Goal: Task Accomplishment & Management: Manage account settings

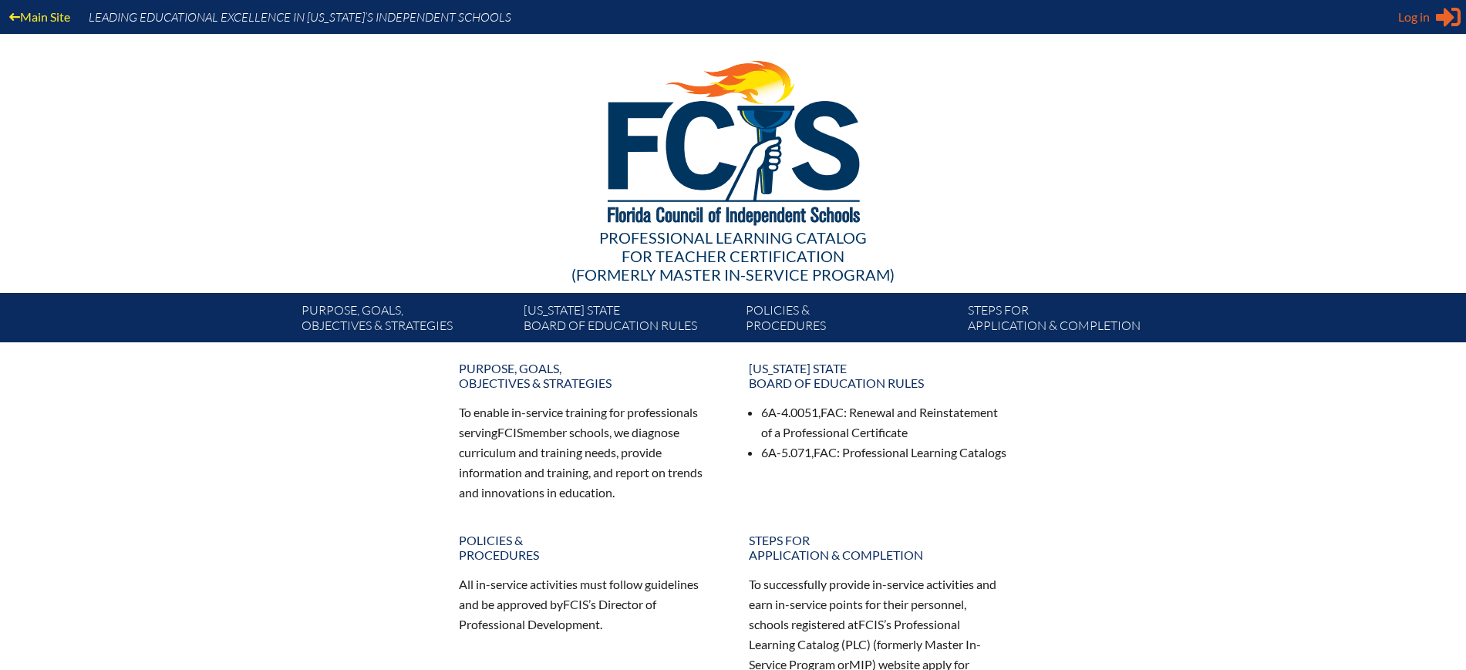
type input "kdanger@fcis.org"
click at [1427, 18] on span "Log in" at bounding box center [1414, 17] width 32 height 19
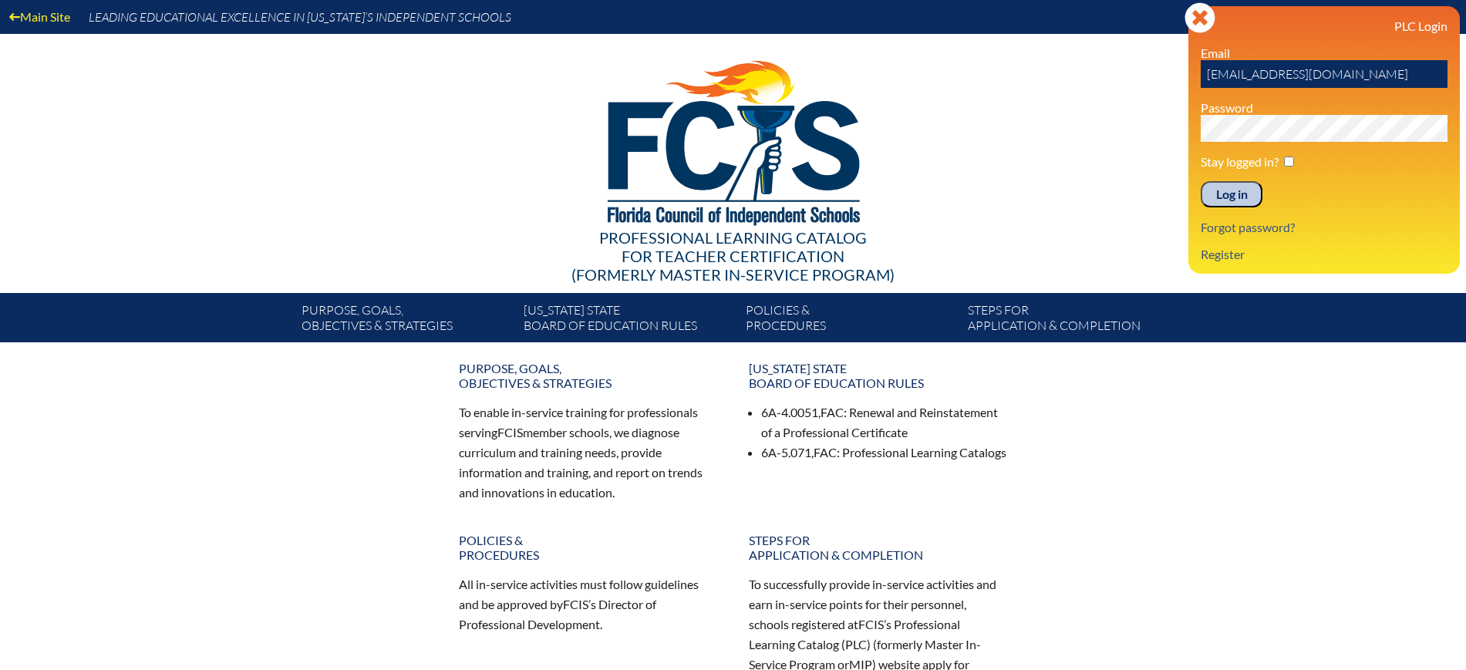
click at [1237, 198] on input "Log in" at bounding box center [1231, 194] width 62 height 26
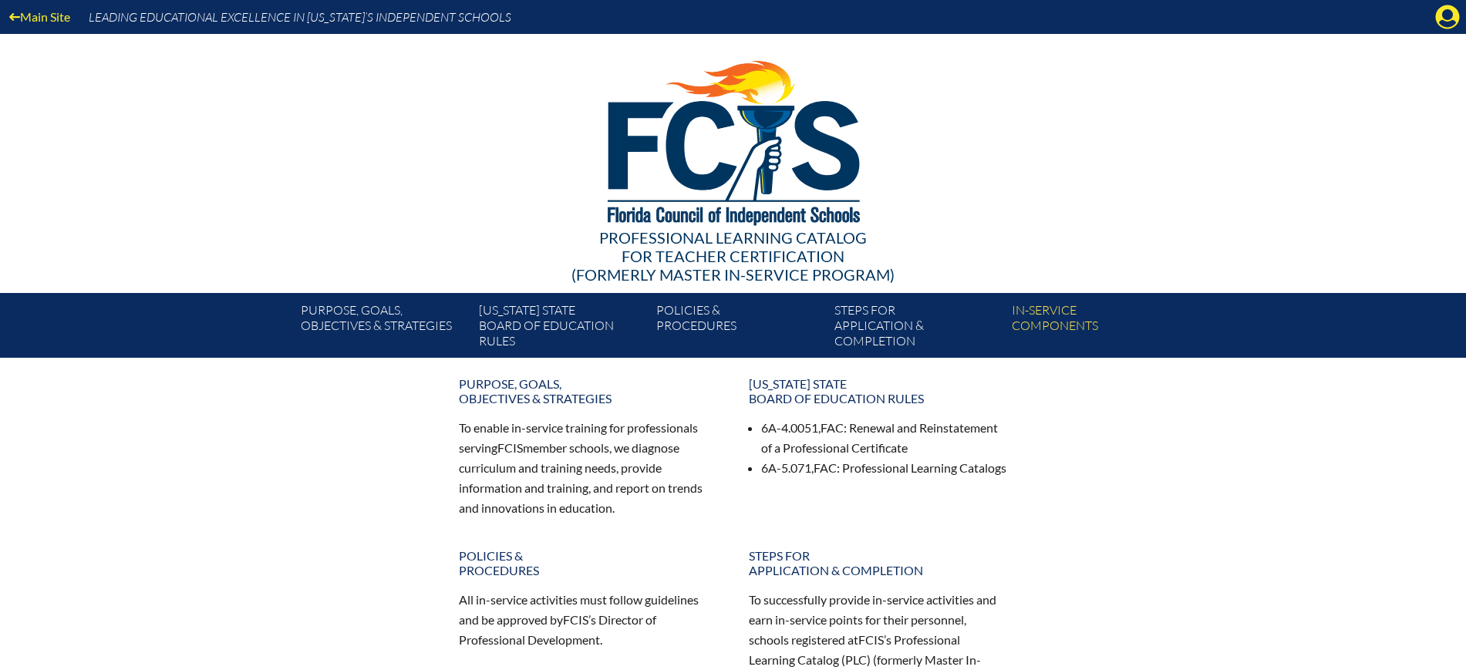
click at [1441, 20] on icon "Manage Account" at bounding box center [1447, 17] width 25 height 25
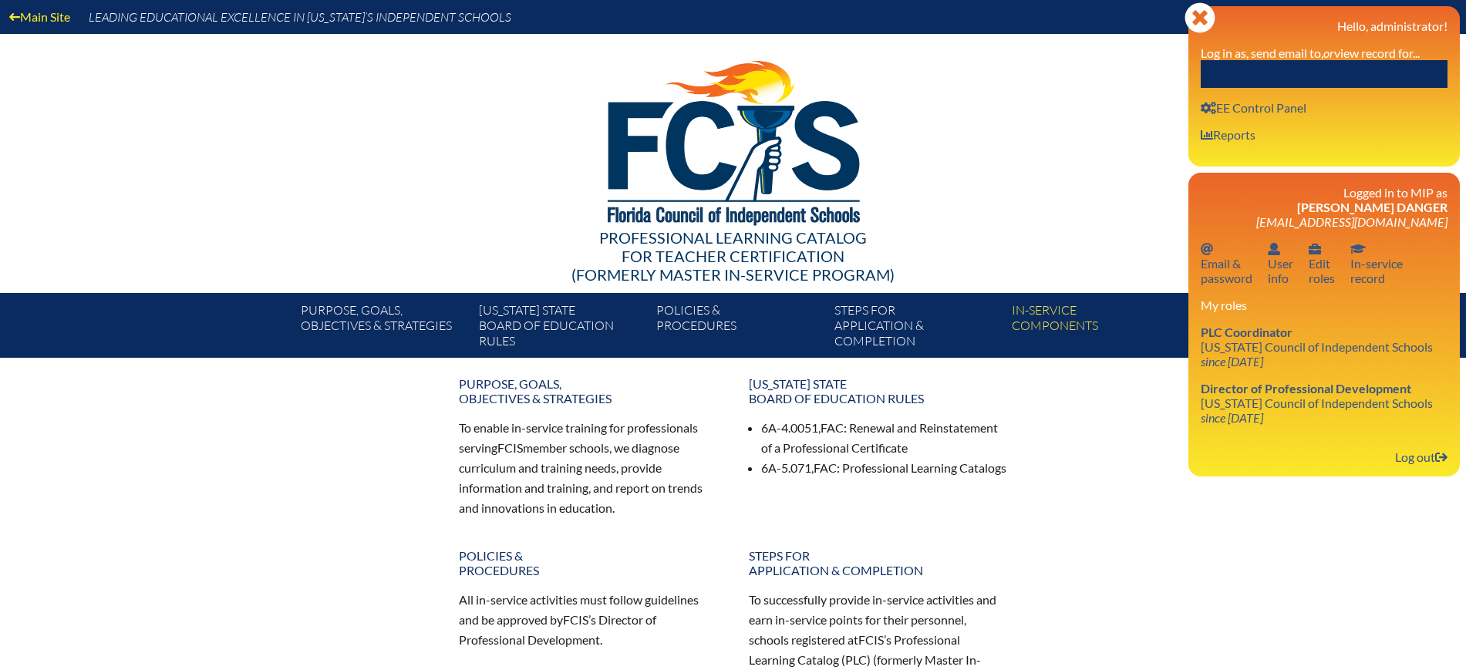
click at [1338, 76] on input "text" at bounding box center [1323, 74] width 247 height 28
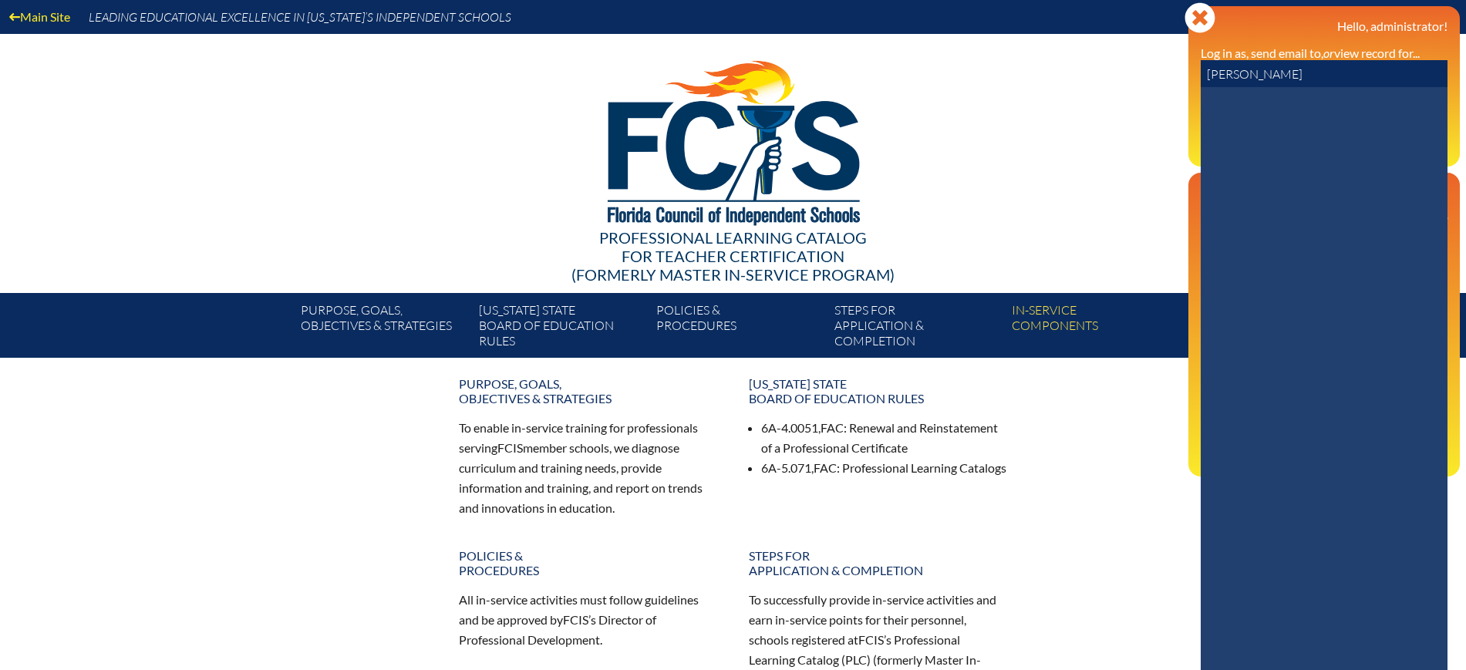
drag, startPoint x: 1265, startPoint y: 79, endPoint x: 1164, endPoint y: 69, distance: 101.4
click at [1164, 69] on div "Main Site Leading Educational Excellence in Florida’s Independent Schools Profe…" at bounding box center [733, 179] width 1466 height 358
paste input "Breckell"
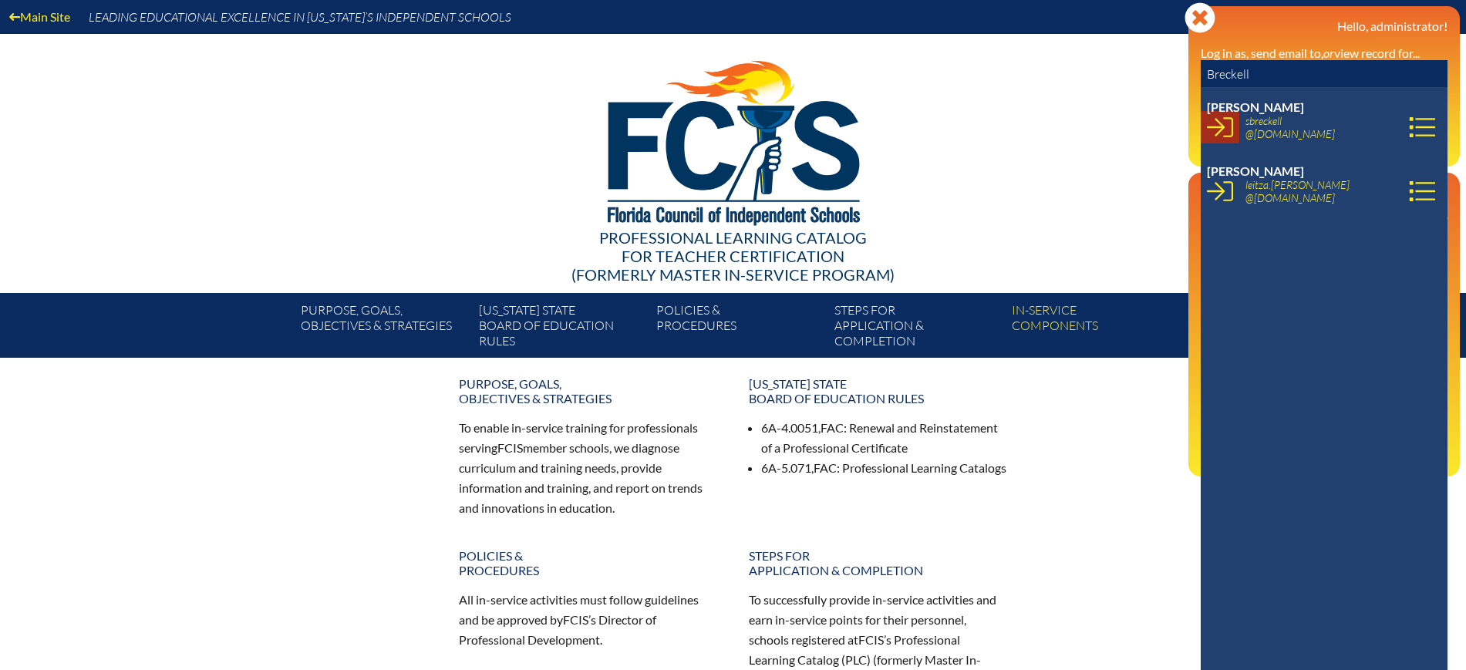
type input "Breckell"
click at [1222, 128] on icon at bounding box center [1220, 127] width 26 height 20
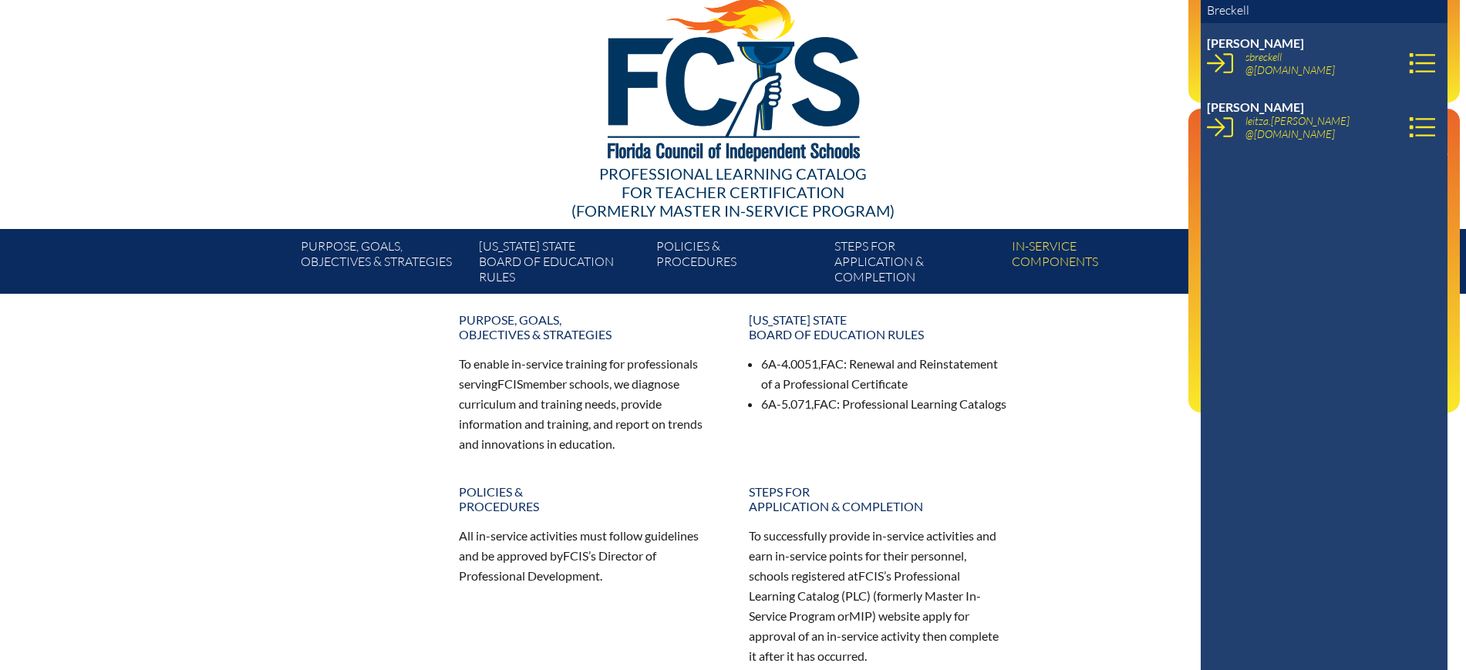
scroll to position [96, 0]
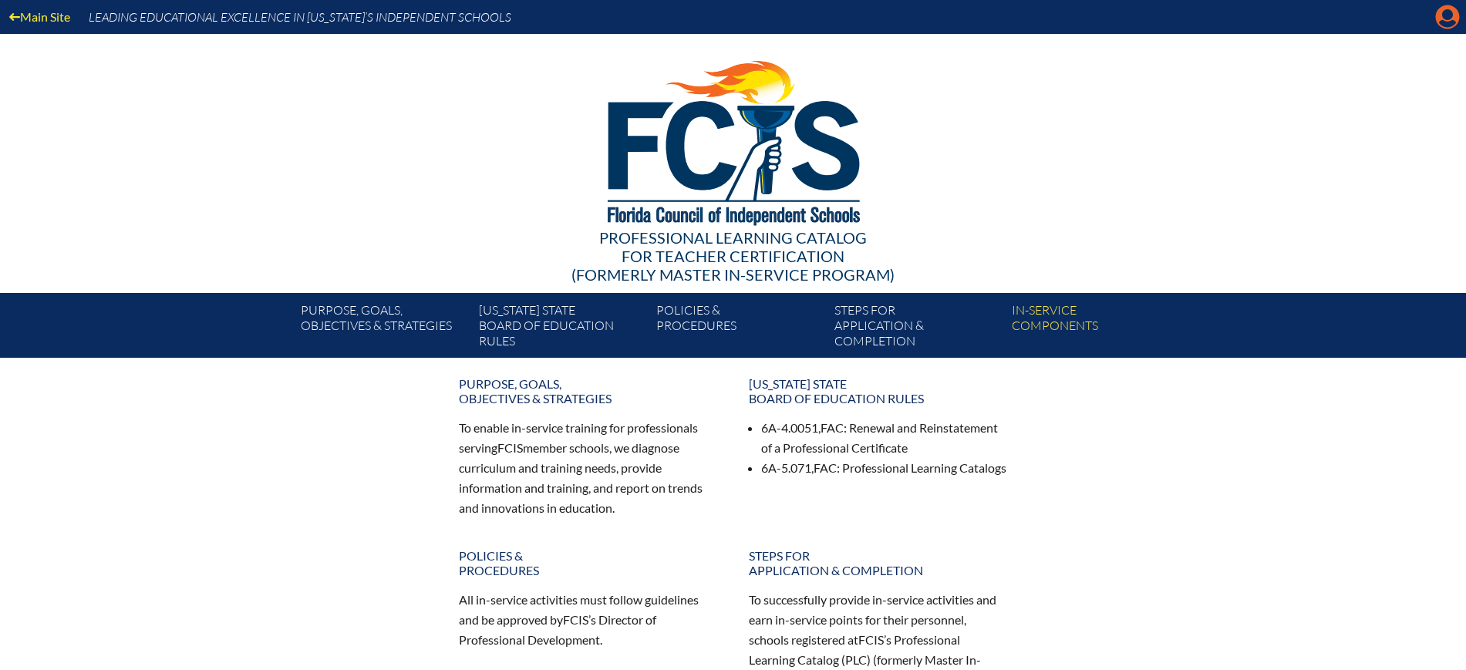
click at [1443, 20] on icon "Manage account" at bounding box center [1447, 17] width 25 height 25
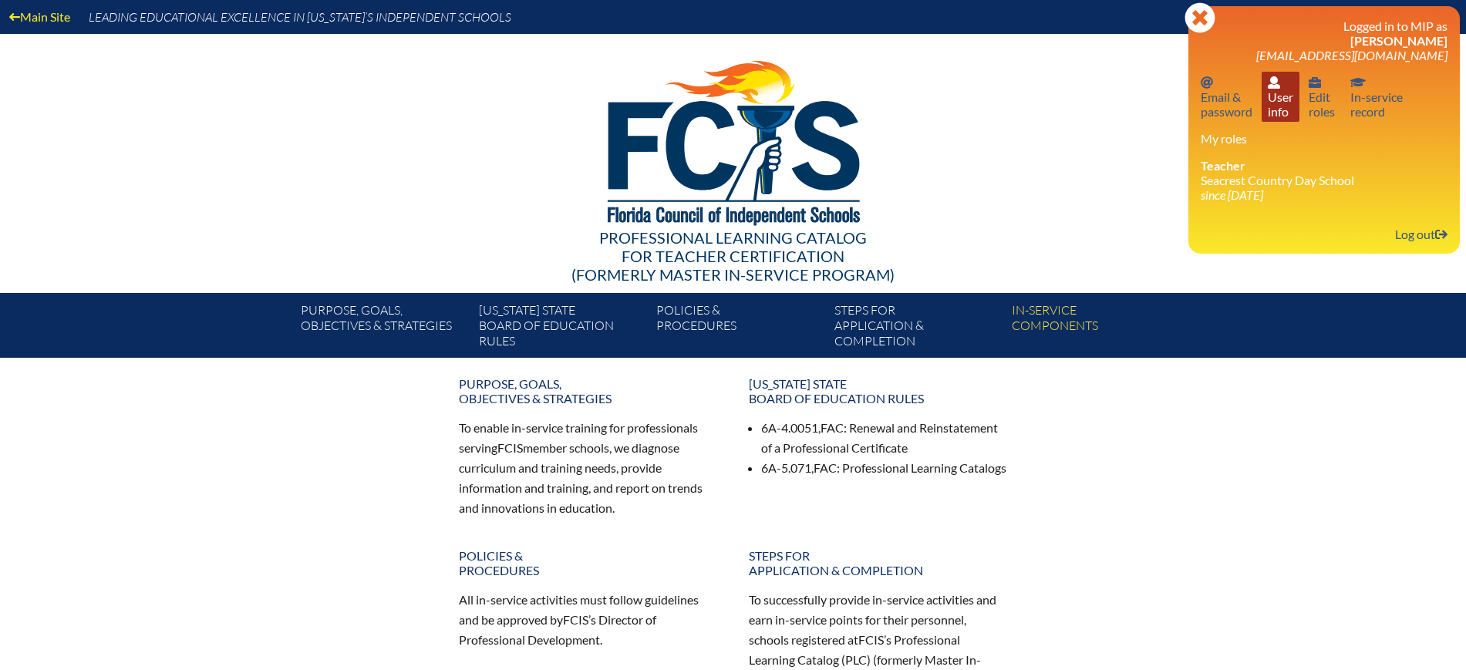
click at [1272, 108] on link "User info User info" at bounding box center [1280, 97] width 38 height 50
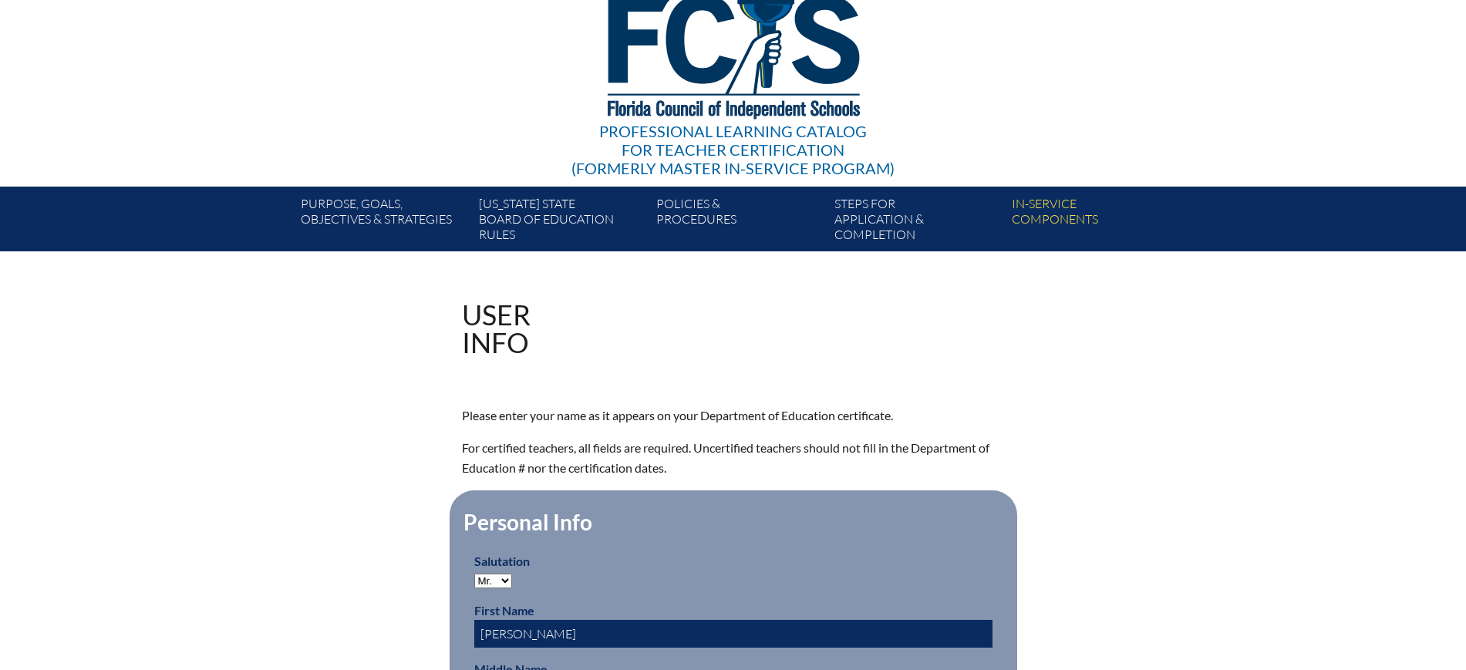
scroll to position [385, 0]
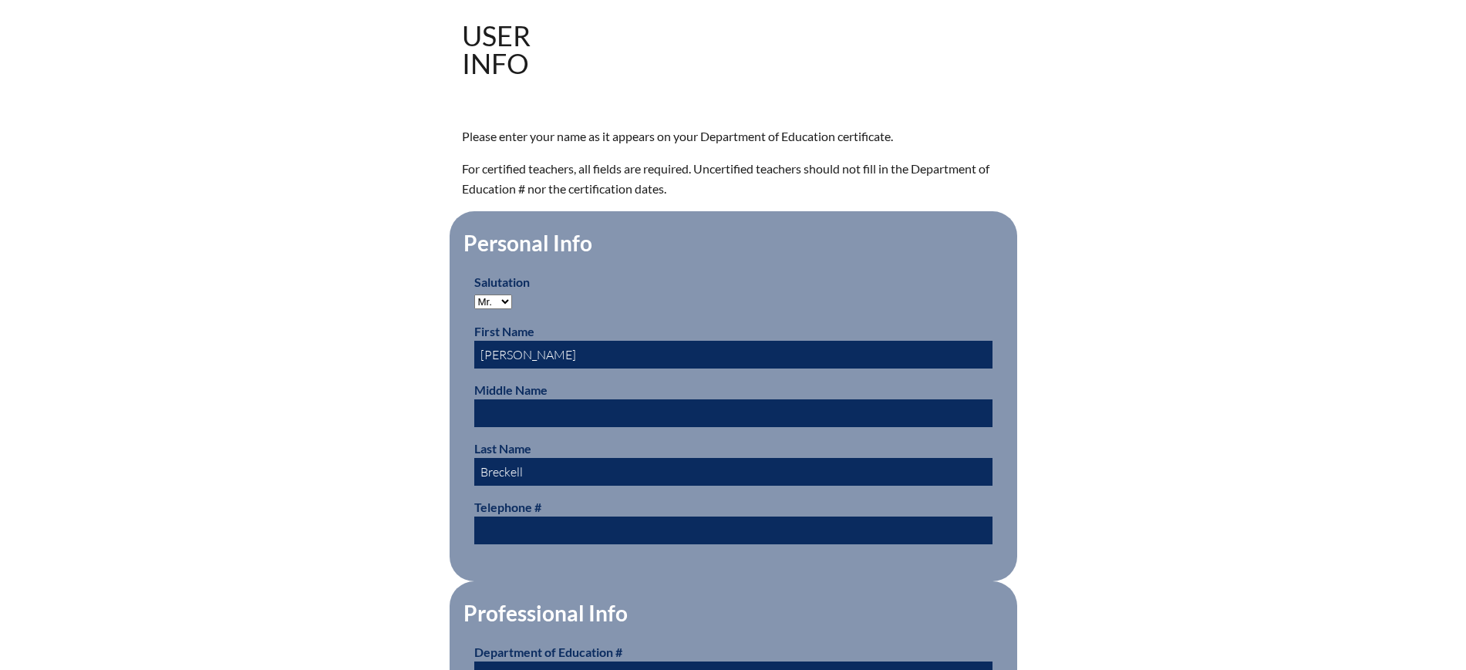
click at [506, 352] on input "Stacey" at bounding box center [733, 355] width 518 height 28
type input "Stacy"
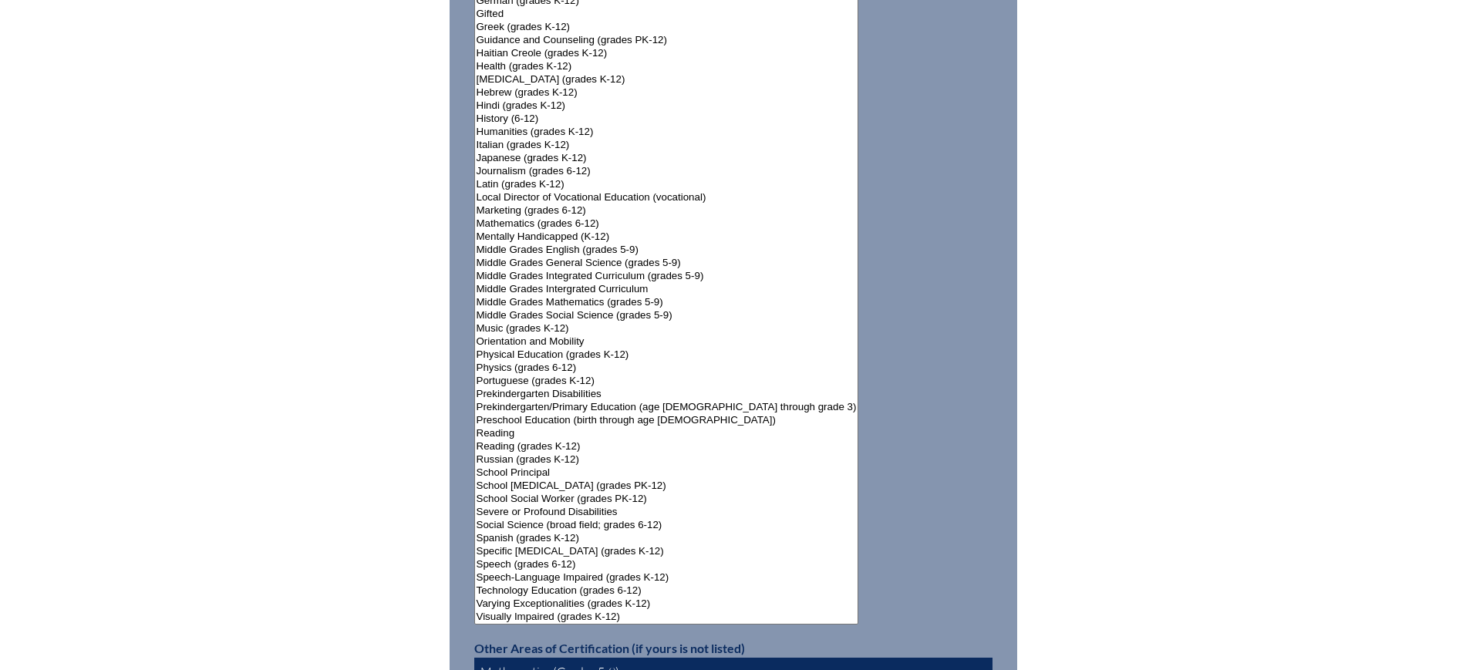
scroll to position [1927, 0]
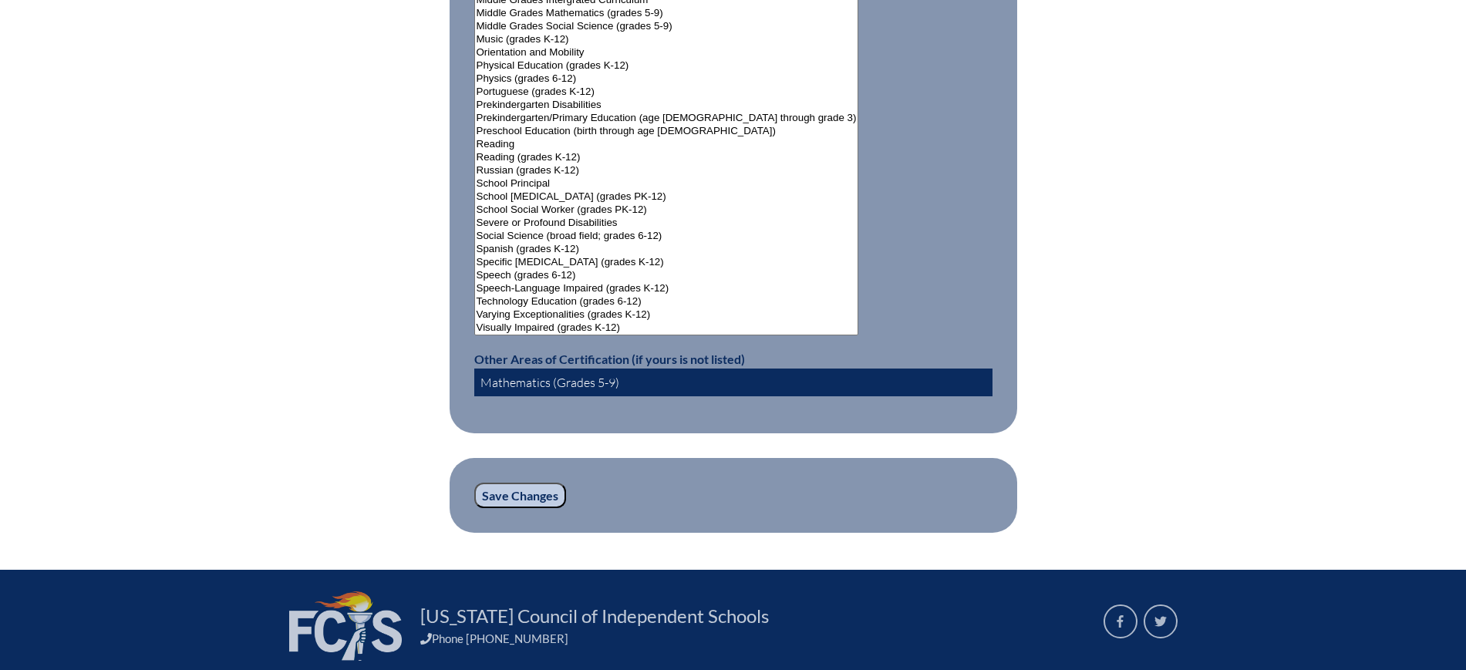
click at [545, 483] on input "Save Changes" at bounding box center [520, 496] width 92 height 26
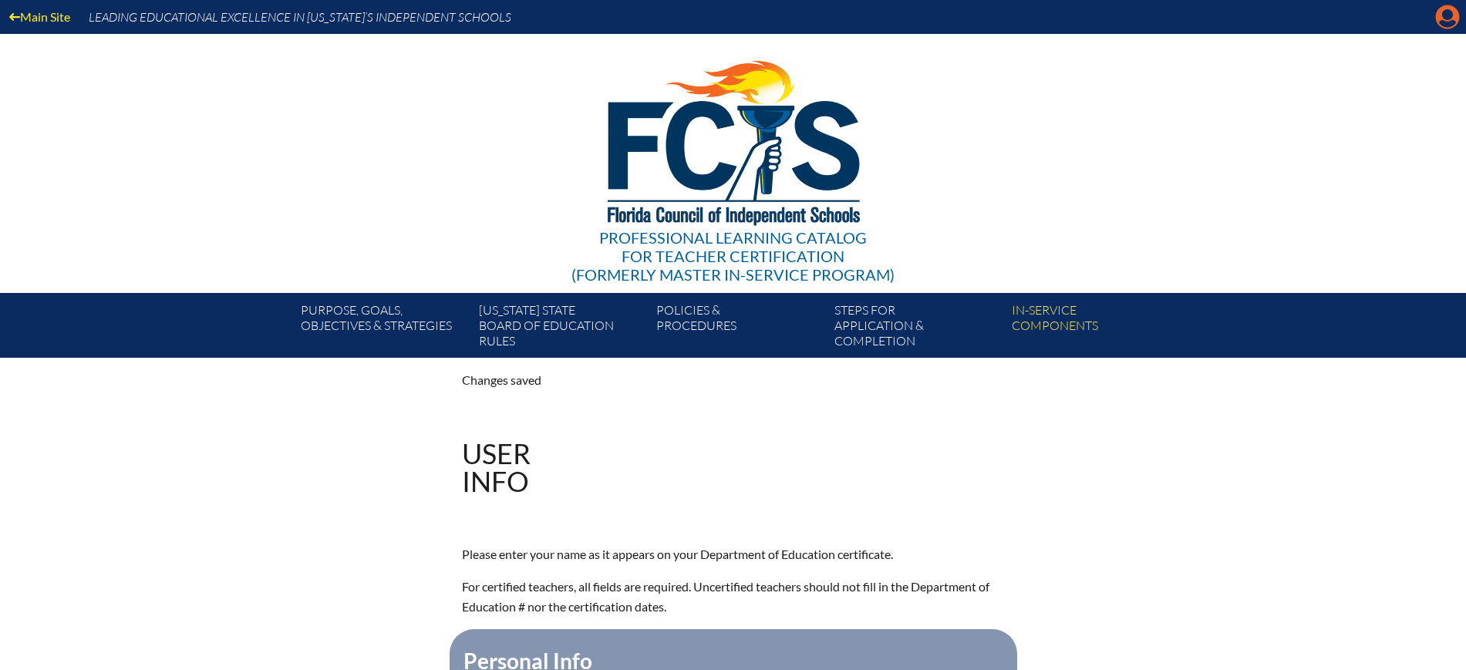
click at [1448, 19] on icon "Manage account" at bounding box center [1447, 17] width 25 height 25
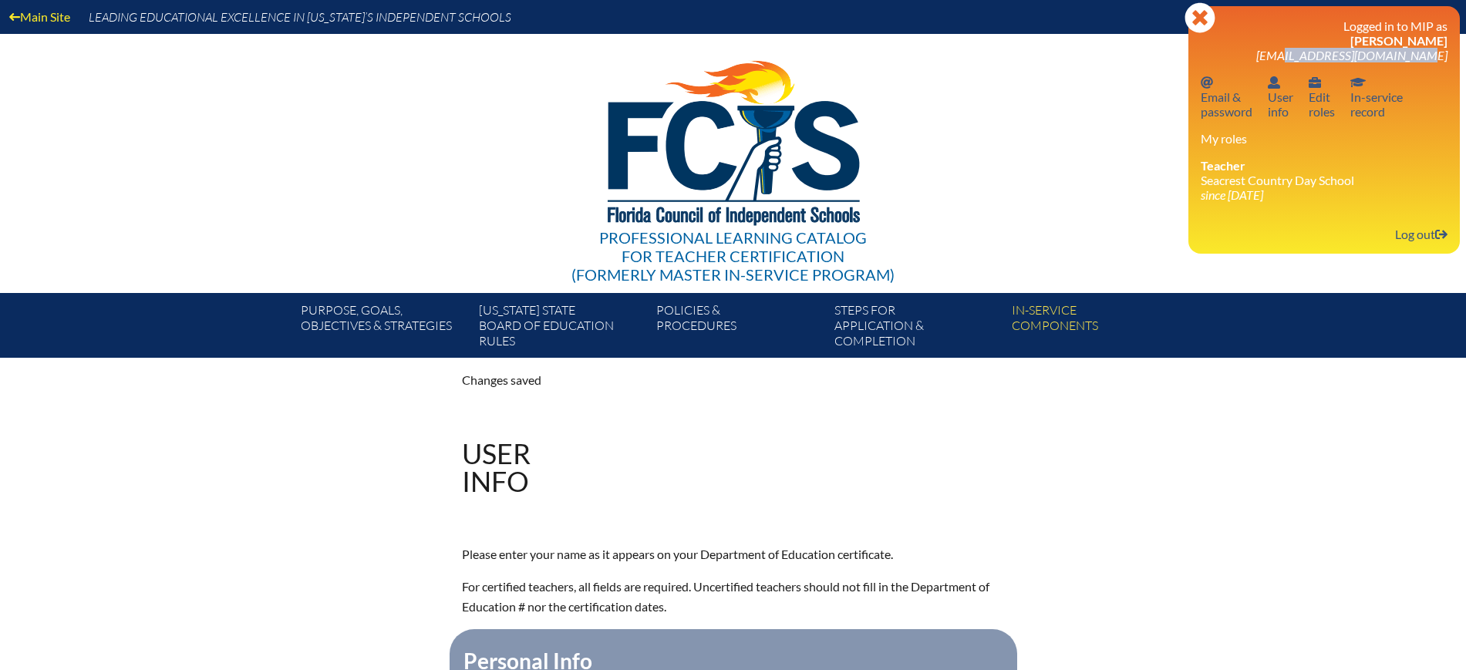
drag, startPoint x: 1451, startPoint y: 56, endPoint x: 1321, endPoint y: 57, distance: 130.3
click at [1321, 57] on div "Close Manage account Logged in to MIP as [PERSON_NAME] [EMAIL_ADDRESS][DOMAIN_N…" at bounding box center [1323, 129] width 271 height 247
copy span "[EMAIL_ADDRESS][DOMAIN_NAME]"
